Goal: Task Accomplishment & Management: Manage account settings

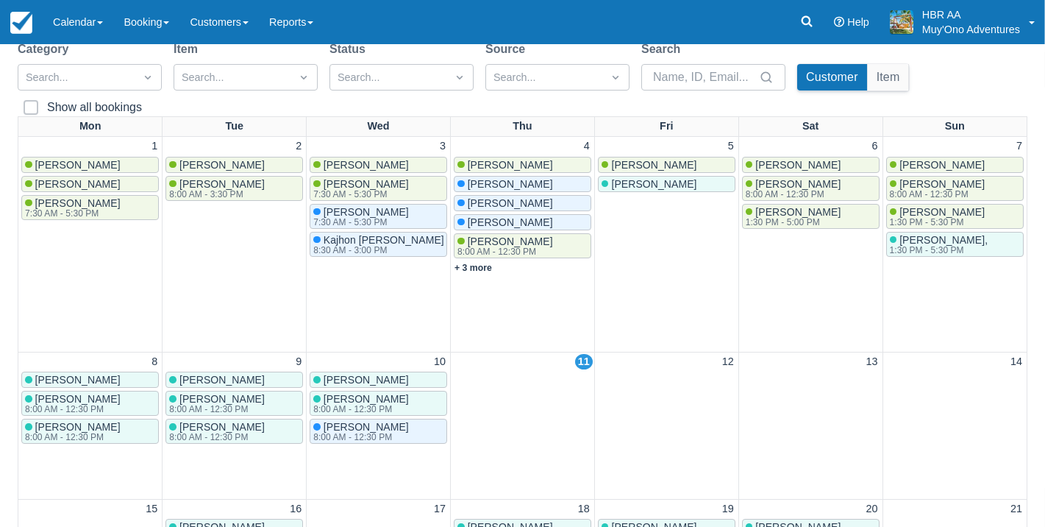
scroll to position [167, 0]
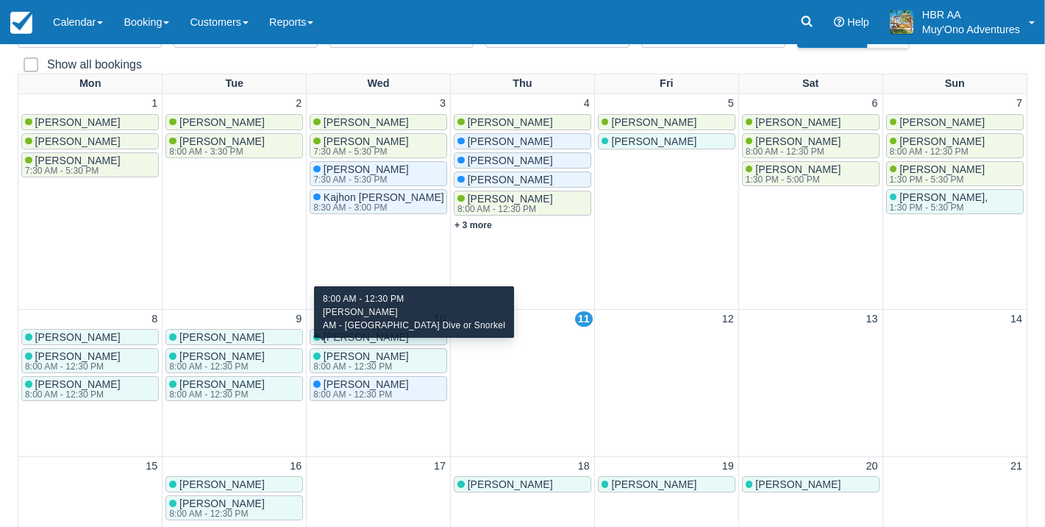
click at [355, 390] on div "8:00 AM - 12:30 PM" at bounding box center [359, 394] width 93 height 9
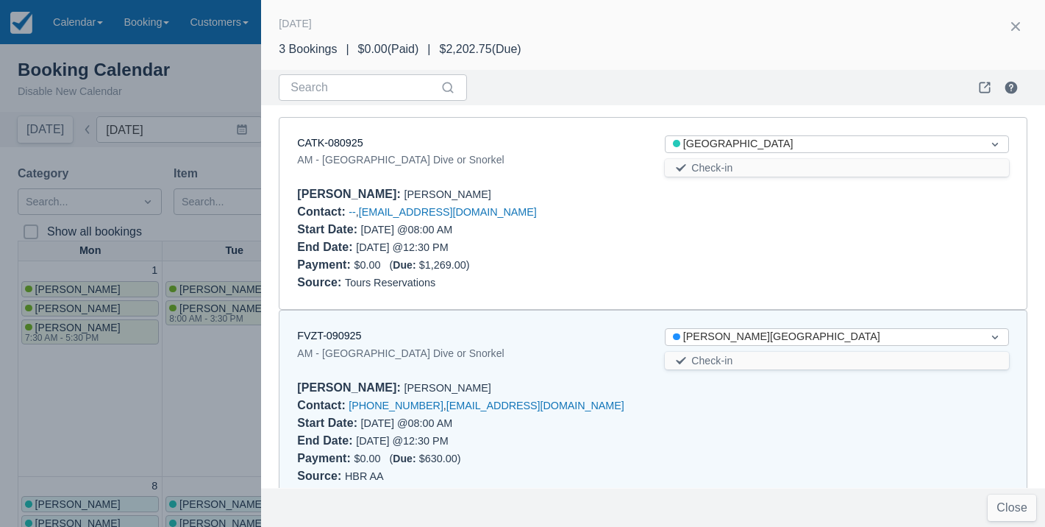
scroll to position [205, 0]
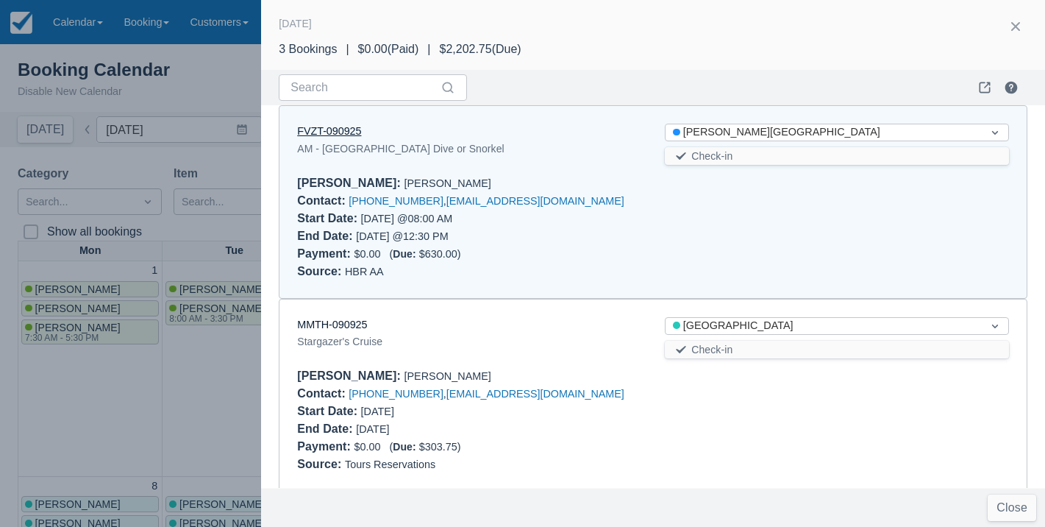
click at [349, 130] on link "FVZT-090925" at bounding box center [329, 131] width 64 height 12
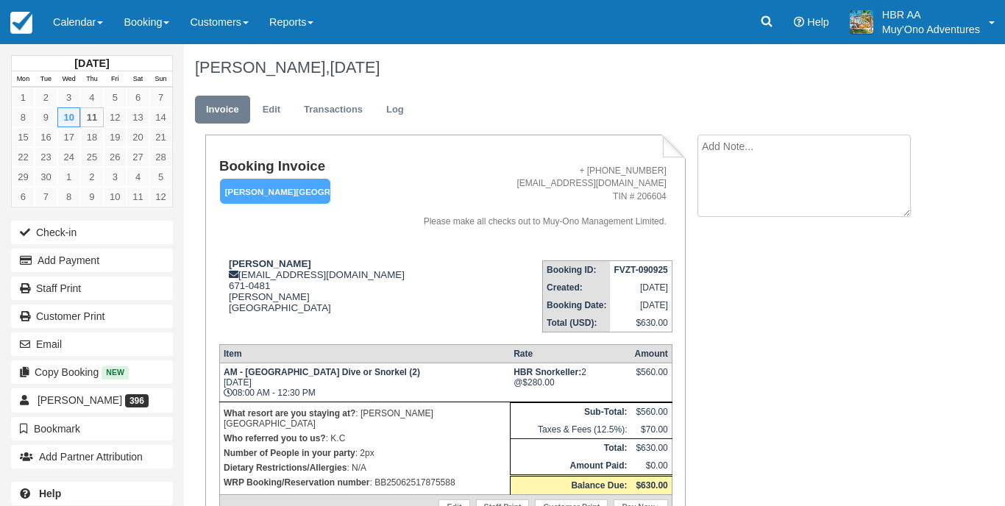
click at [736, 148] on textarea at bounding box center [803, 176] width 213 height 82
type textarea "cancelled due to weather!!!!"
click at [728, 234] on button "Create" at bounding box center [730, 233] width 66 height 25
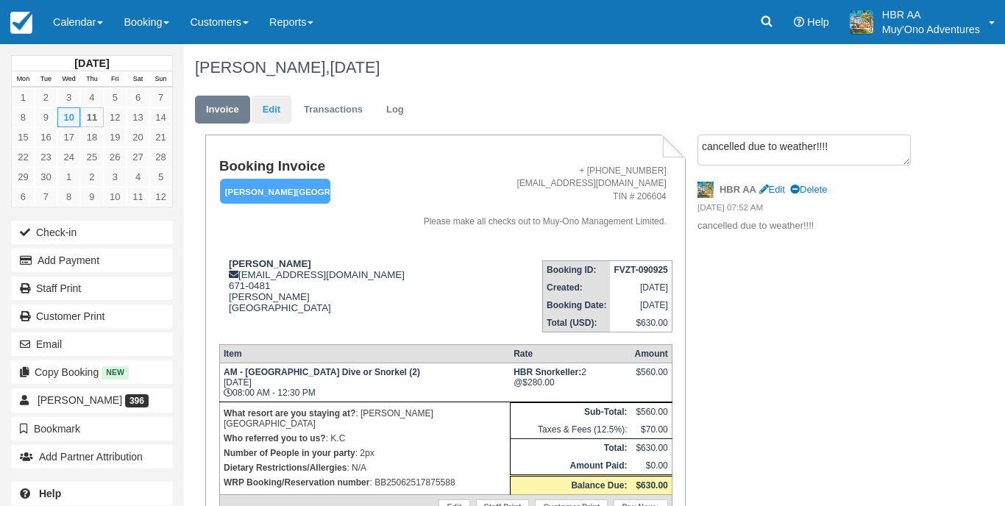
click at [280, 110] on link "Edit" at bounding box center [272, 110] width 40 height 29
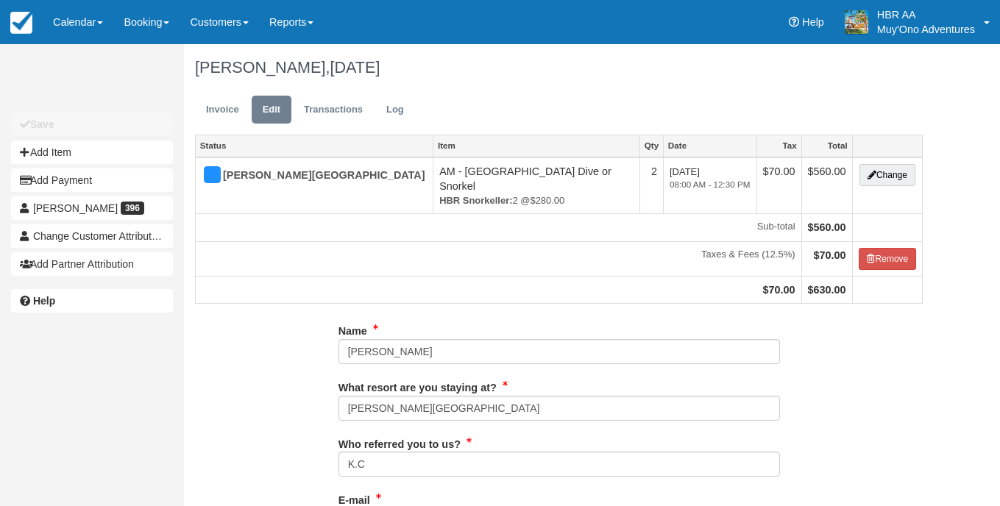
click at [875, 174] on button "Change" at bounding box center [887, 175] width 56 height 22
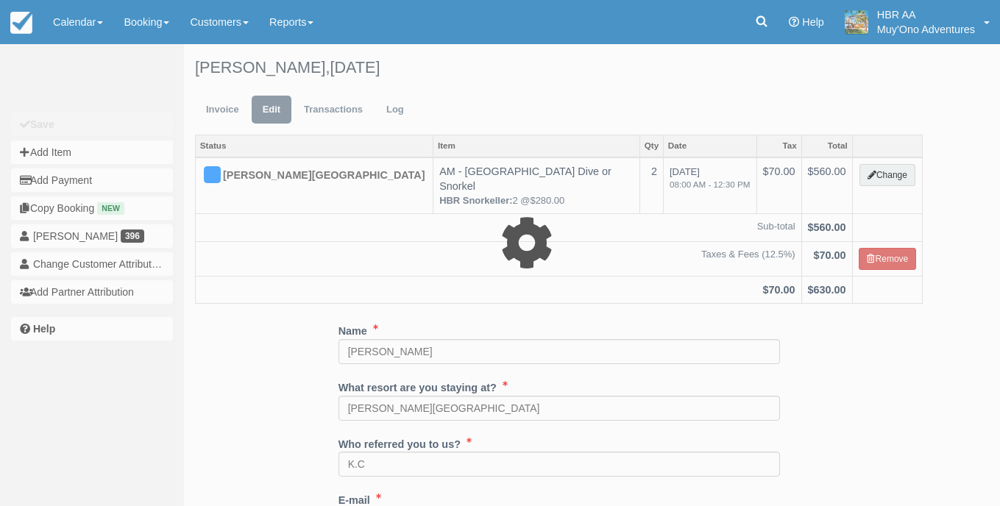
select select "64"
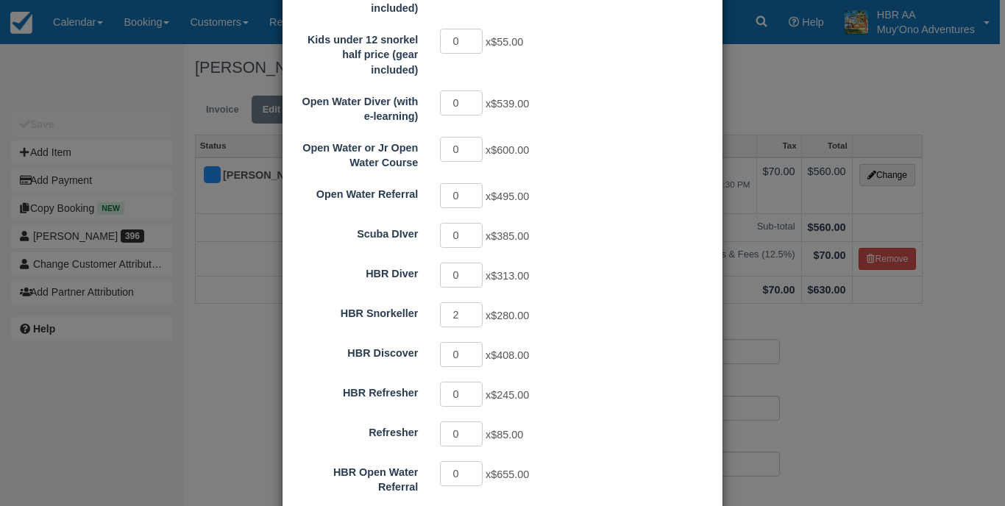
scroll to position [629, 0]
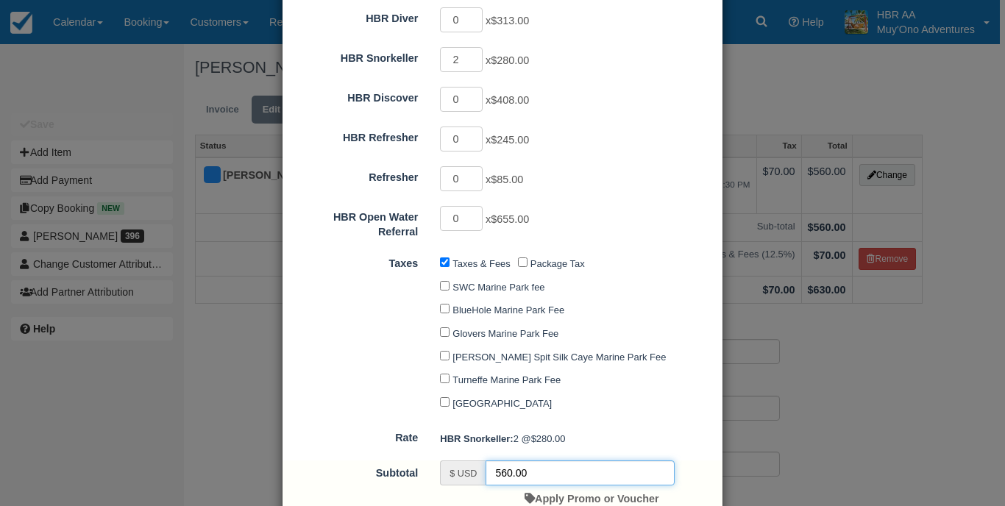
click at [504, 461] on input "560.00" at bounding box center [580, 473] width 189 height 25
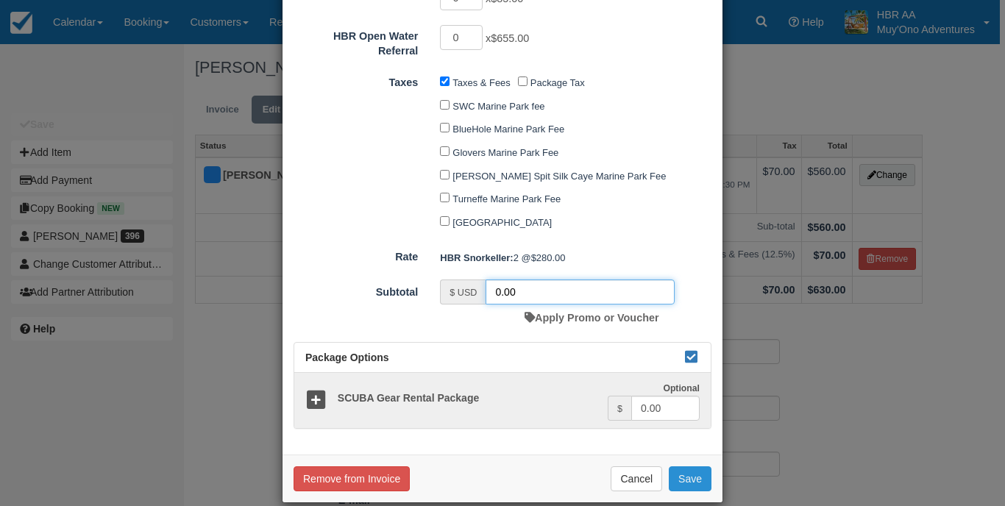
scroll to position [809, 0]
type input "0.00"
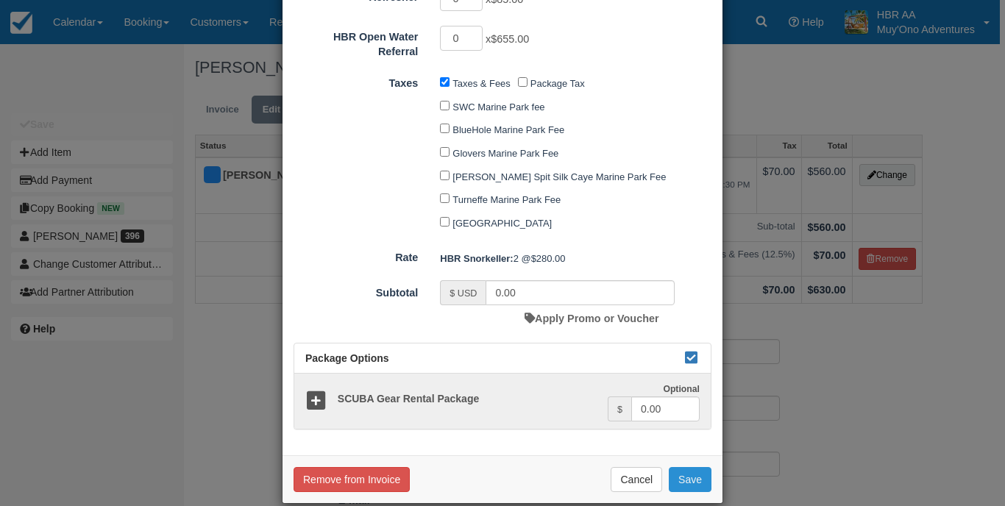
click at [676, 467] on button "Save" at bounding box center [690, 479] width 43 height 25
checkbox input "false"
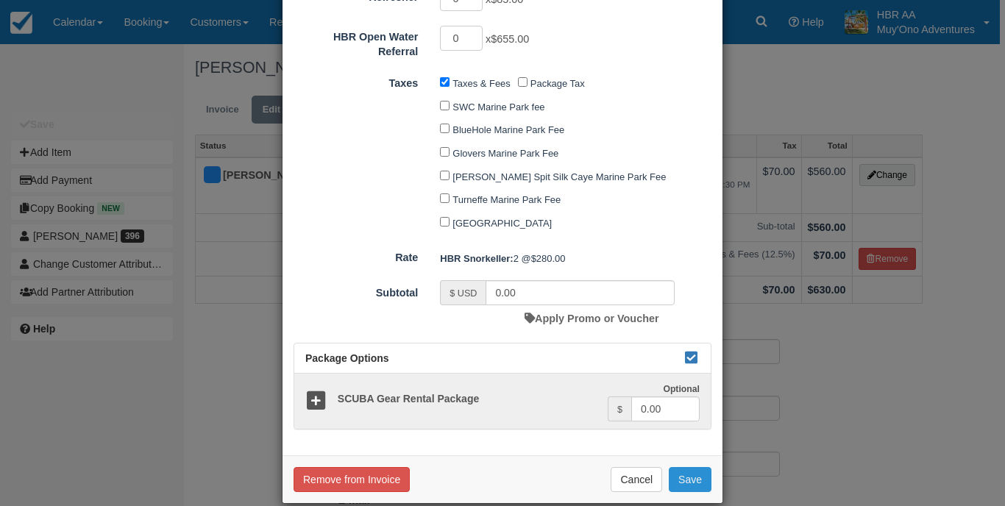
checkbox input "false"
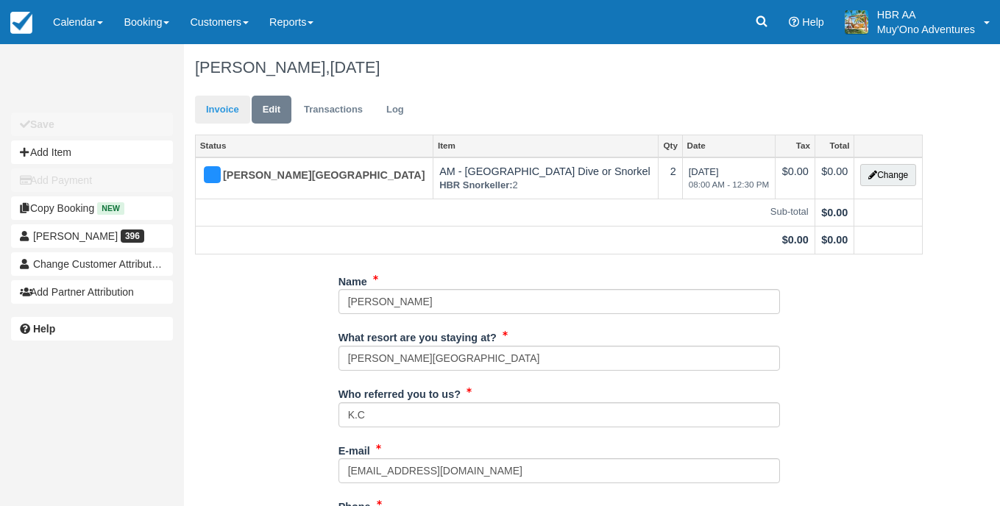
click at [238, 104] on link "Invoice" at bounding box center [222, 110] width 55 height 29
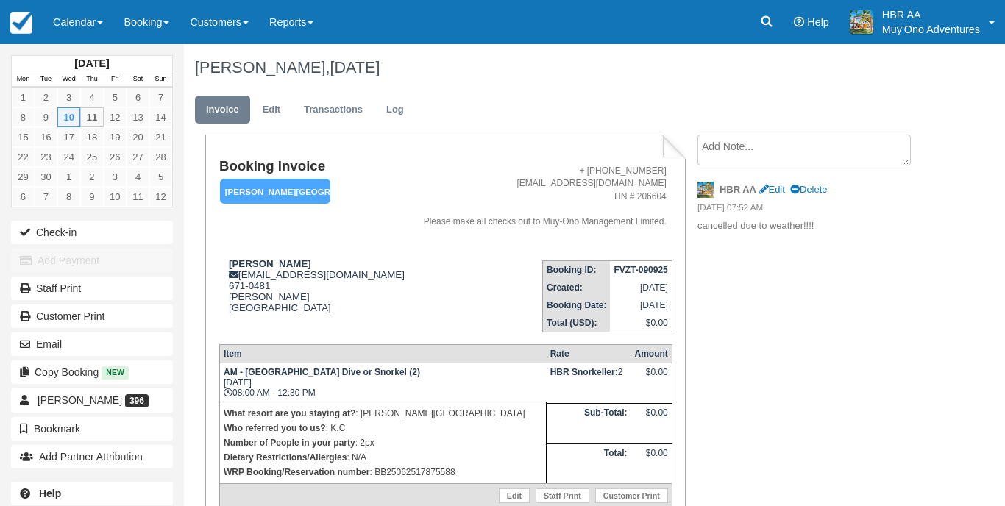
click at [276, 182] on em "[PERSON_NAME][GEOGRAPHIC_DATA]" at bounding box center [275, 192] width 110 height 26
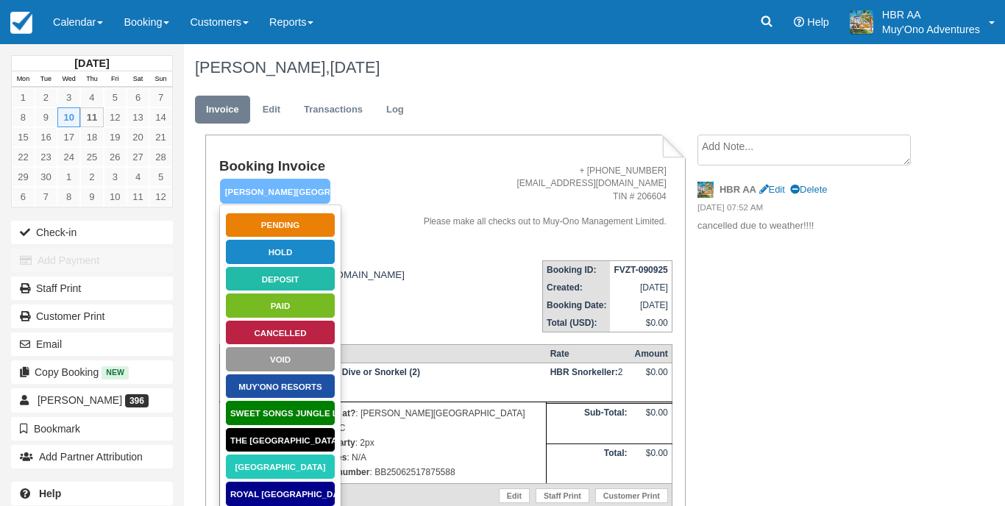
click at [316, 333] on link "Cancelled" at bounding box center [280, 333] width 110 height 26
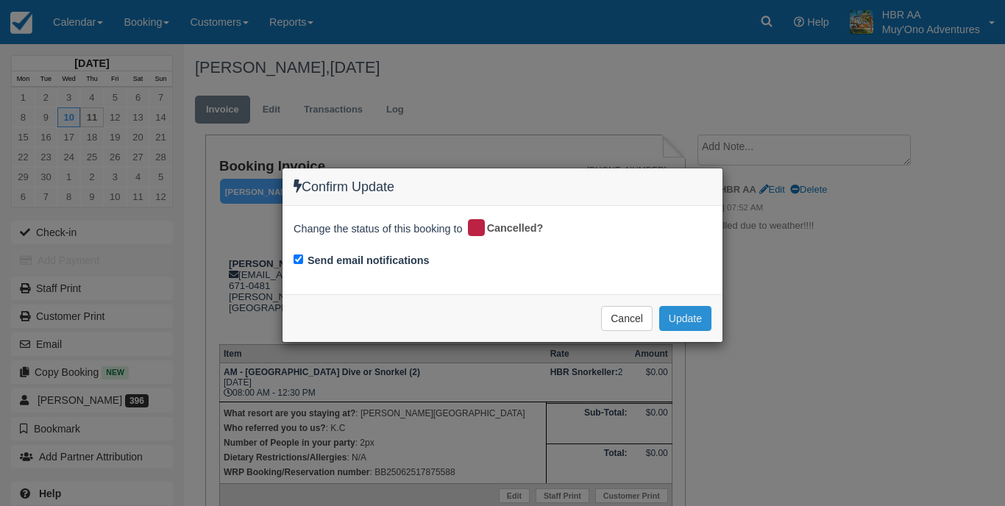
click at [673, 311] on button "Update" at bounding box center [685, 318] width 52 height 25
